Goal: Navigation & Orientation: Find specific page/section

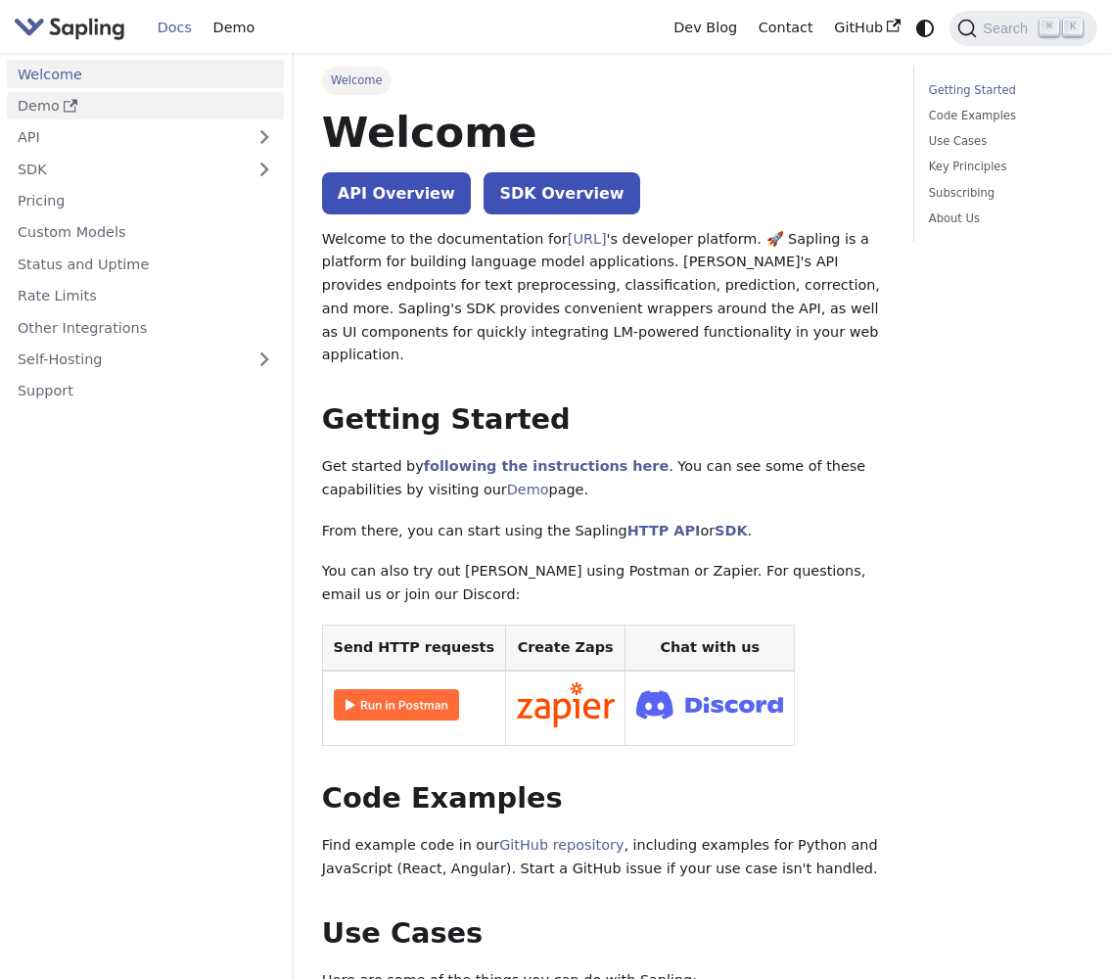
click at [41, 102] on link "Demo" at bounding box center [145, 106] width 277 height 28
